Goal: Check status: Check status

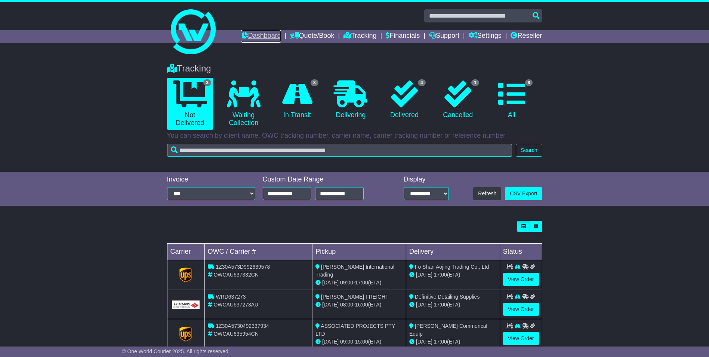
click at [253, 36] on link "Dashboard" at bounding box center [261, 36] width 40 height 13
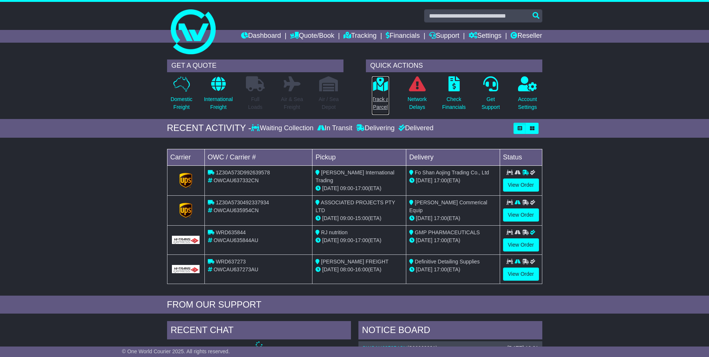
click at [381, 98] on p "Track a Parcel" at bounding box center [380, 103] width 17 height 16
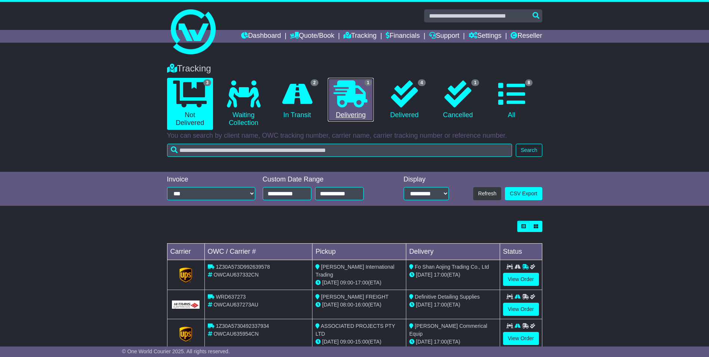
click at [358, 111] on link "1 Delivering" at bounding box center [351, 100] width 46 height 44
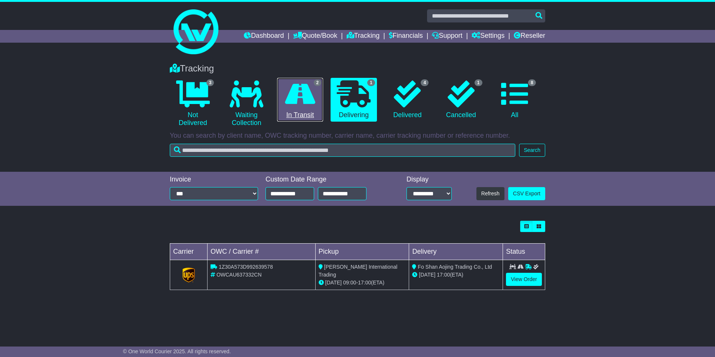
click at [291, 98] on icon at bounding box center [300, 93] width 30 height 27
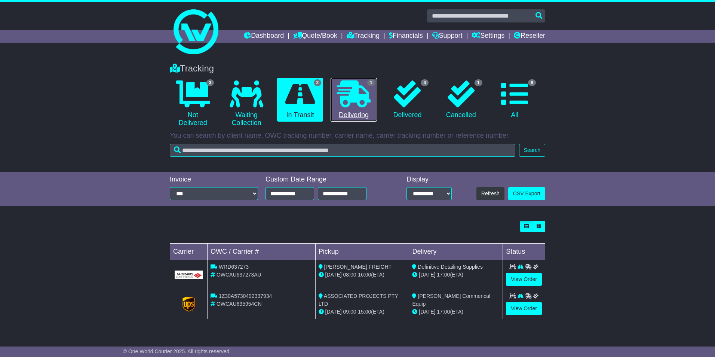
click at [341, 104] on icon at bounding box center [354, 93] width 34 height 27
